Goal: Information Seeking & Learning: Learn about a topic

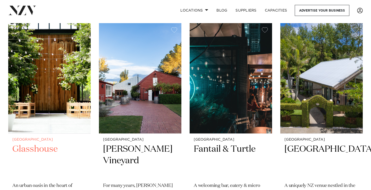
scroll to position [117, 0]
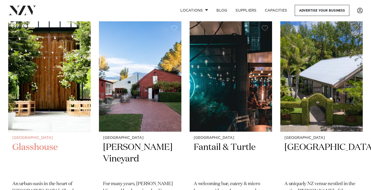
click at [57, 110] on img at bounding box center [49, 76] width 82 height 110
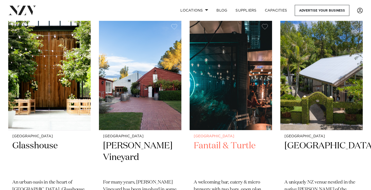
scroll to position [119, 0]
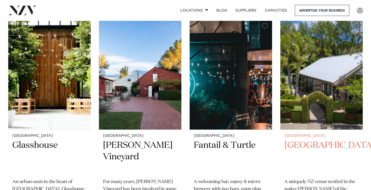
click at [306, 151] on h2 "Tui Hills" at bounding box center [321, 157] width 74 height 35
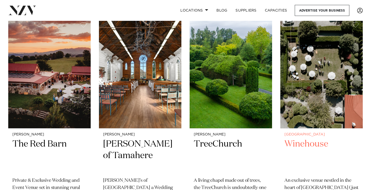
scroll to position [565, 0]
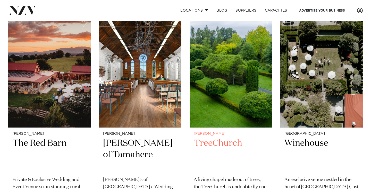
click at [232, 141] on h2 "TreeChurch" at bounding box center [230, 155] width 74 height 35
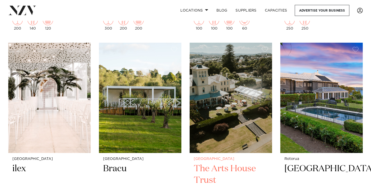
scroll to position [765, 0]
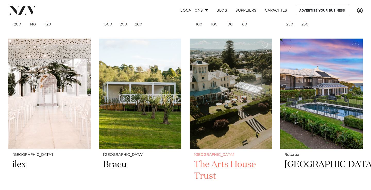
click at [216, 162] on h2 "The Arts House Trust" at bounding box center [230, 176] width 74 height 35
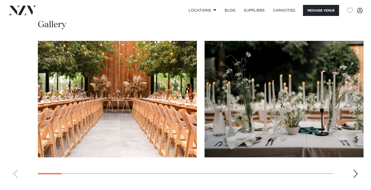
scroll to position [491, 0]
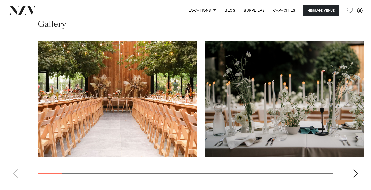
click at [352, 166] on swiper-container at bounding box center [185, 111] width 371 height 141
click at [353, 170] on div "Next slide" at bounding box center [355, 174] width 5 height 8
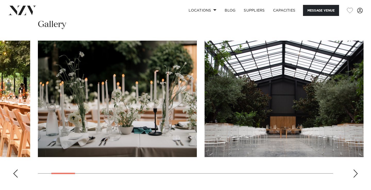
click at [354, 166] on swiper-container at bounding box center [185, 111] width 371 height 141
click at [354, 170] on div "Next slide" at bounding box center [355, 174] width 5 height 8
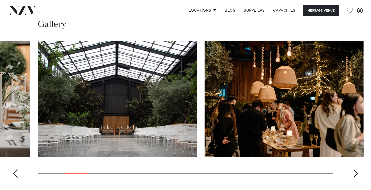
click at [354, 170] on div "Next slide" at bounding box center [355, 174] width 5 height 8
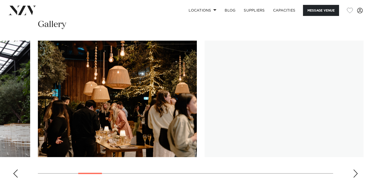
click at [354, 170] on div "Next slide" at bounding box center [355, 174] width 5 height 8
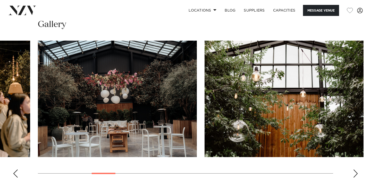
click at [354, 170] on div "Next slide" at bounding box center [355, 174] width 5 height 8
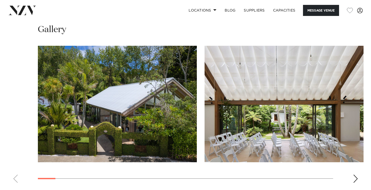
scroll to position [618, 0]
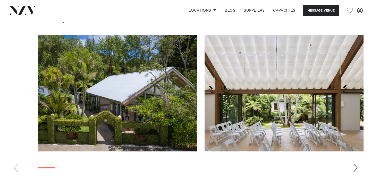
click at [349, 146] on swiper-container at bounding box center [185, 105] width 371 height 141
click at [354, 164] on div "Next slide" at bounding box center [355, 168] width 5 height 8
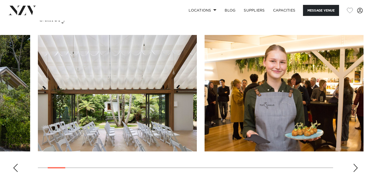
click at [354, 164] on div "Next slide" at bounding box center [355, 168] width 5 height 8
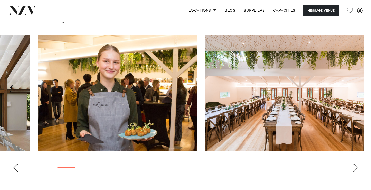
click at [354, 164] on div "Next slide" at bounding box center [355, 168] width 5 height 8
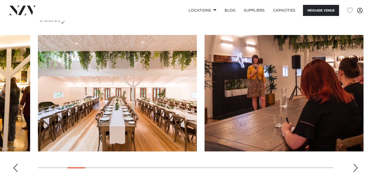
click at [354, 164] on div "Next slide" at bounding box center [355, 168] width 5 height 8
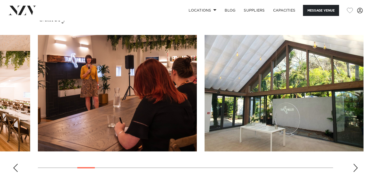
click at [354, 164] on div "Next slide" at bounding box center [355, 168] width 5 height 8
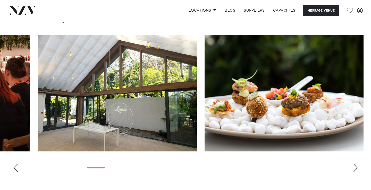
click at [354, 164] on div "Next slide" at bounding box center [355, 168] width 5 height 8
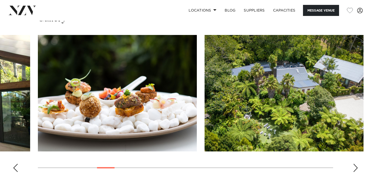
click at [354, 164] on div "Next slide" at bounding box center [355, 168] width 5 height 8
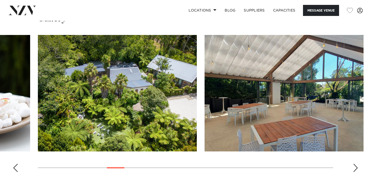
click at [354, 164] on div "Next slide" at bounding box center [355, 168] width 5 height 8
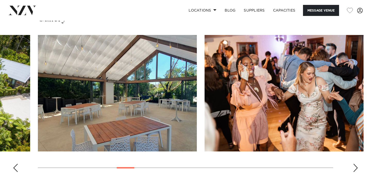
click at [354, 164] on div "Next slide" at bounding box center [355, 168] width 5 height 8
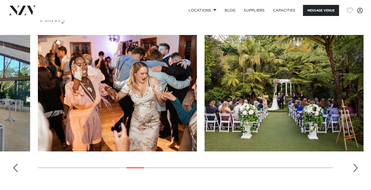
click at [354, 164] on div "Next slide" at bounding box center [355, 168] width 5 height 8
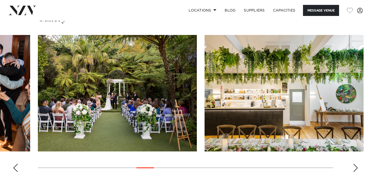
click at [354, 164] on div "Next slide" at bounding box center [355, 168] width 5 height 8
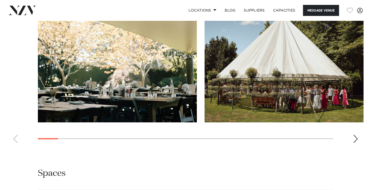
scroll to position [535, 0]
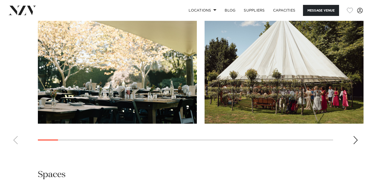
click at [354, 143] on div "Next slide" at bounding box center [355, 140] width 5 height 8
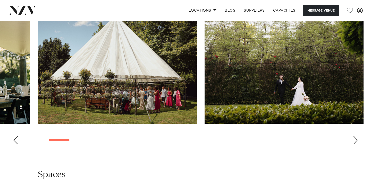
click at [354, 142] on div "Next slide" at bounding box center [355, 140] width 5 height 8
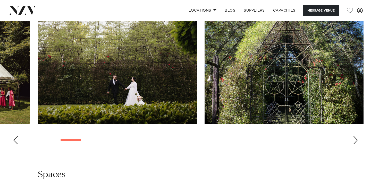
click at [354, 142] on div "Next slide" at bounding box center [355, 140] width 5 height 8
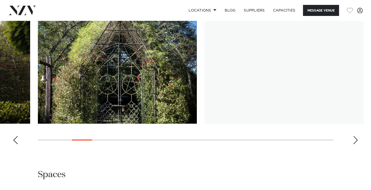
click at [354, 142] on div "Next slide" at bounding box center [355, 140] width 5 height 8
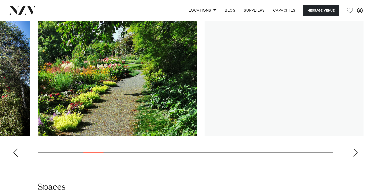
scroll to position [517, 0]
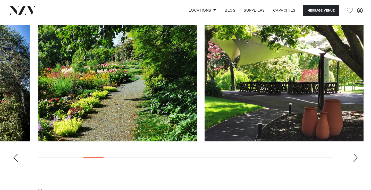
click at [353, 159] on div "Next slide" at bounding box center [355, 158] width 5 height 8
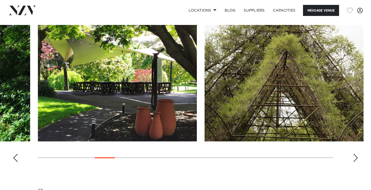
click at [353, 160] on div "Next slide" at bounding box center [355, 158] width 5 height 8
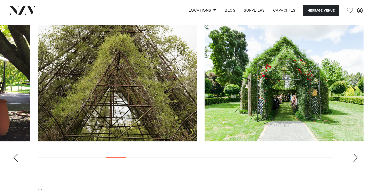
click at [354, 160] on div "Next slide" at bounding box center [355, 158] width 5 height 8
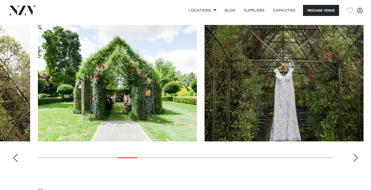
click at [354, 160] on div "Next slide" at bounding box center [355, 158] width 5 height 8
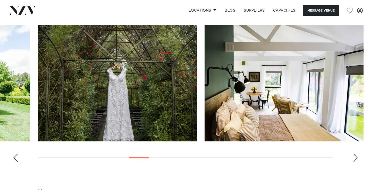
click at [354, 160] on div "Next slide" at bounding box center [355, 158] width 5 height 8
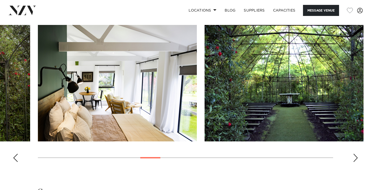
click at [354, 160] on div "Next slide" at bounding box center [355, 158] width 5 height 8
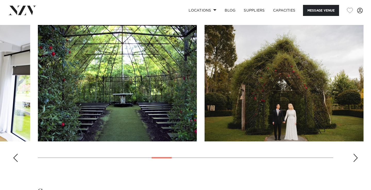
click at [354, 160] on div "Next slide" at bounding box center [355, 158] width 5 height 8
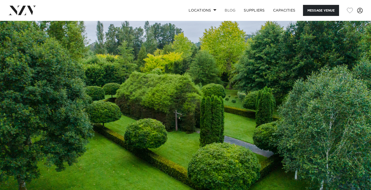
scroll to position [0, 0]
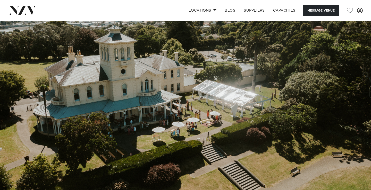
scroll to position [1, 0]
